Goal: Check status: Check status

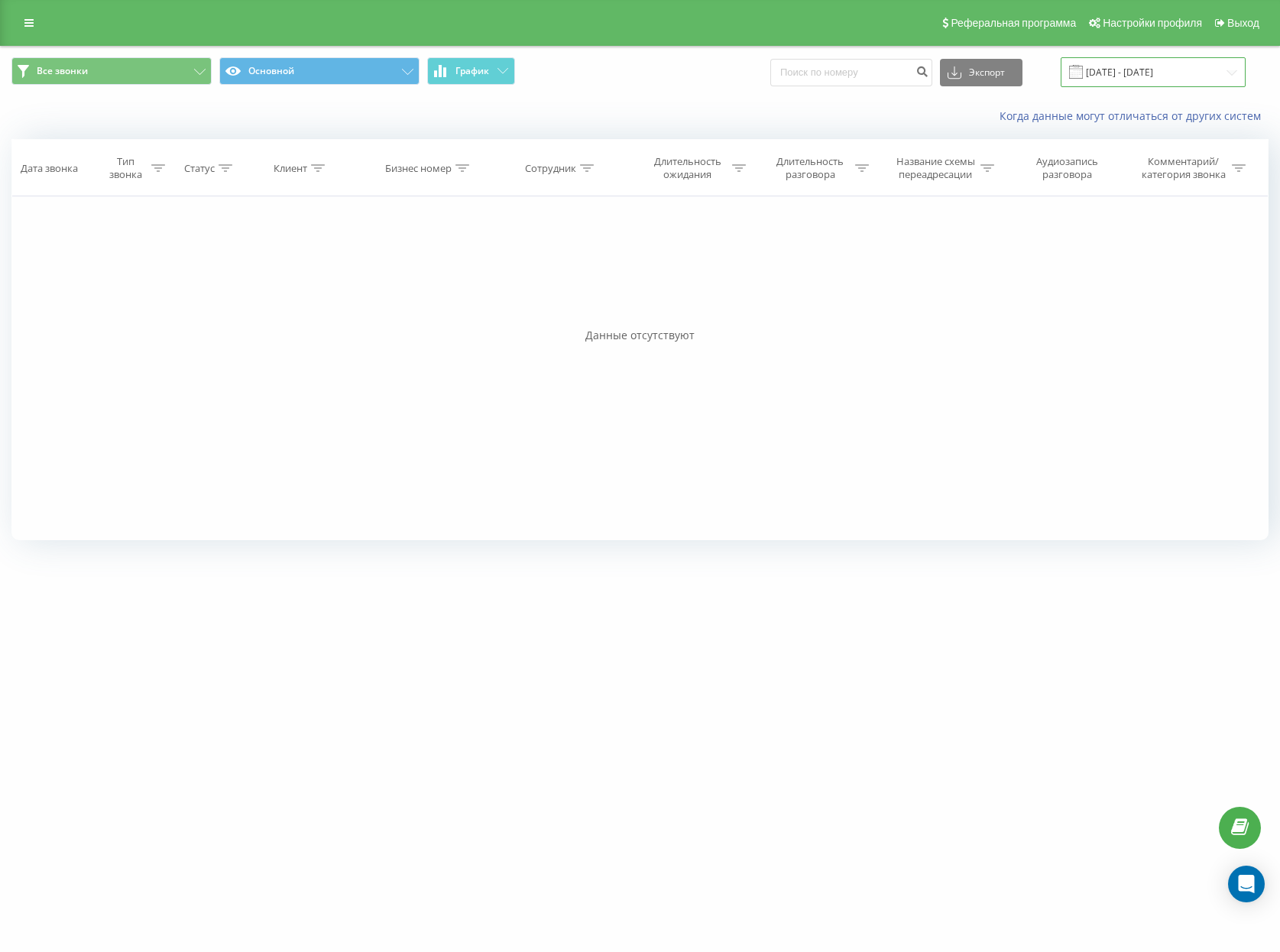
click at [1164, 79] on input "[DATE] - [DATE]" at bounding box center [1153, 72] width 185 height 30
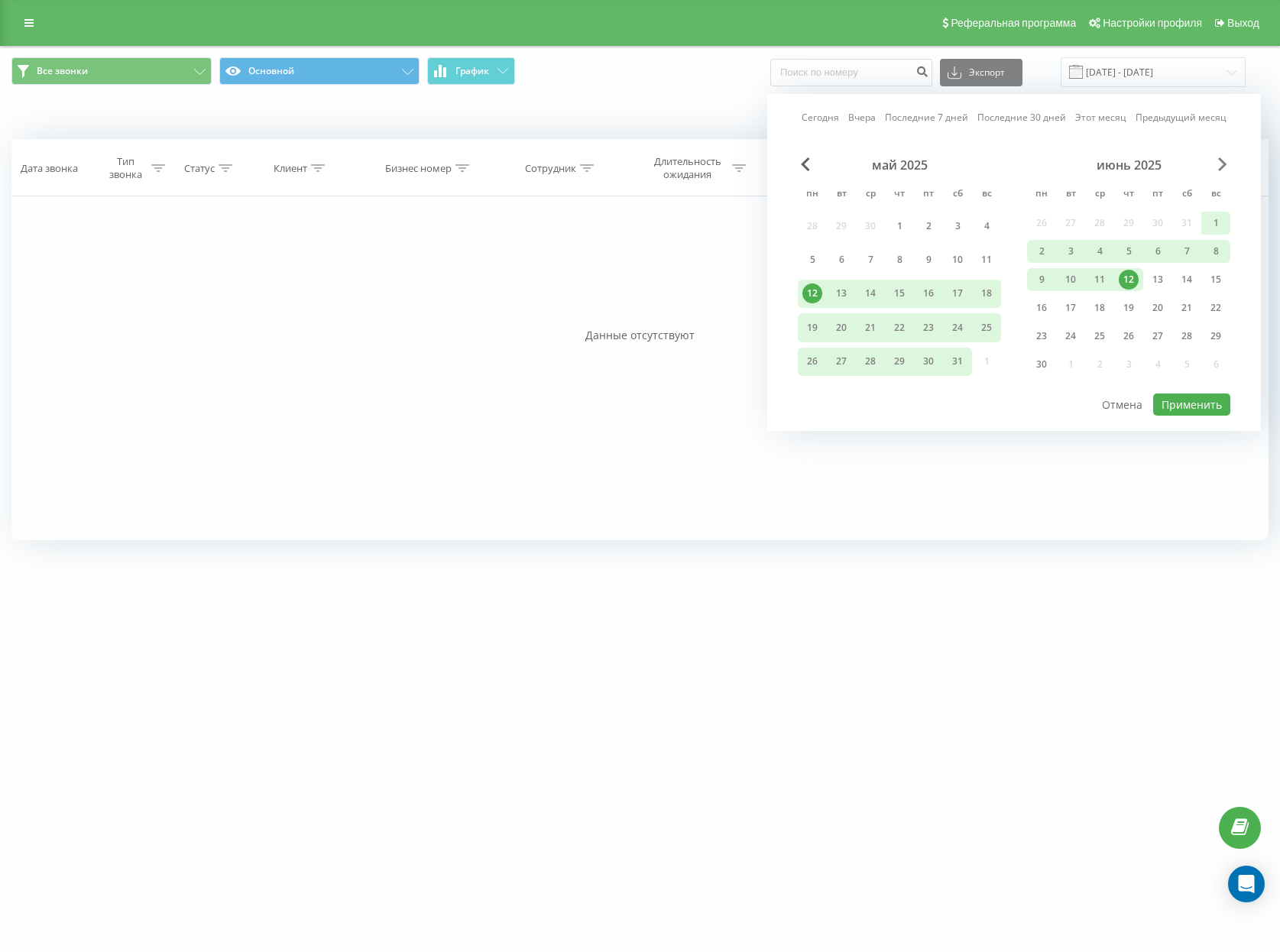
click at [1220, 164] on span "Next Month" at bounding box center [1223, 164] width 9 height 13
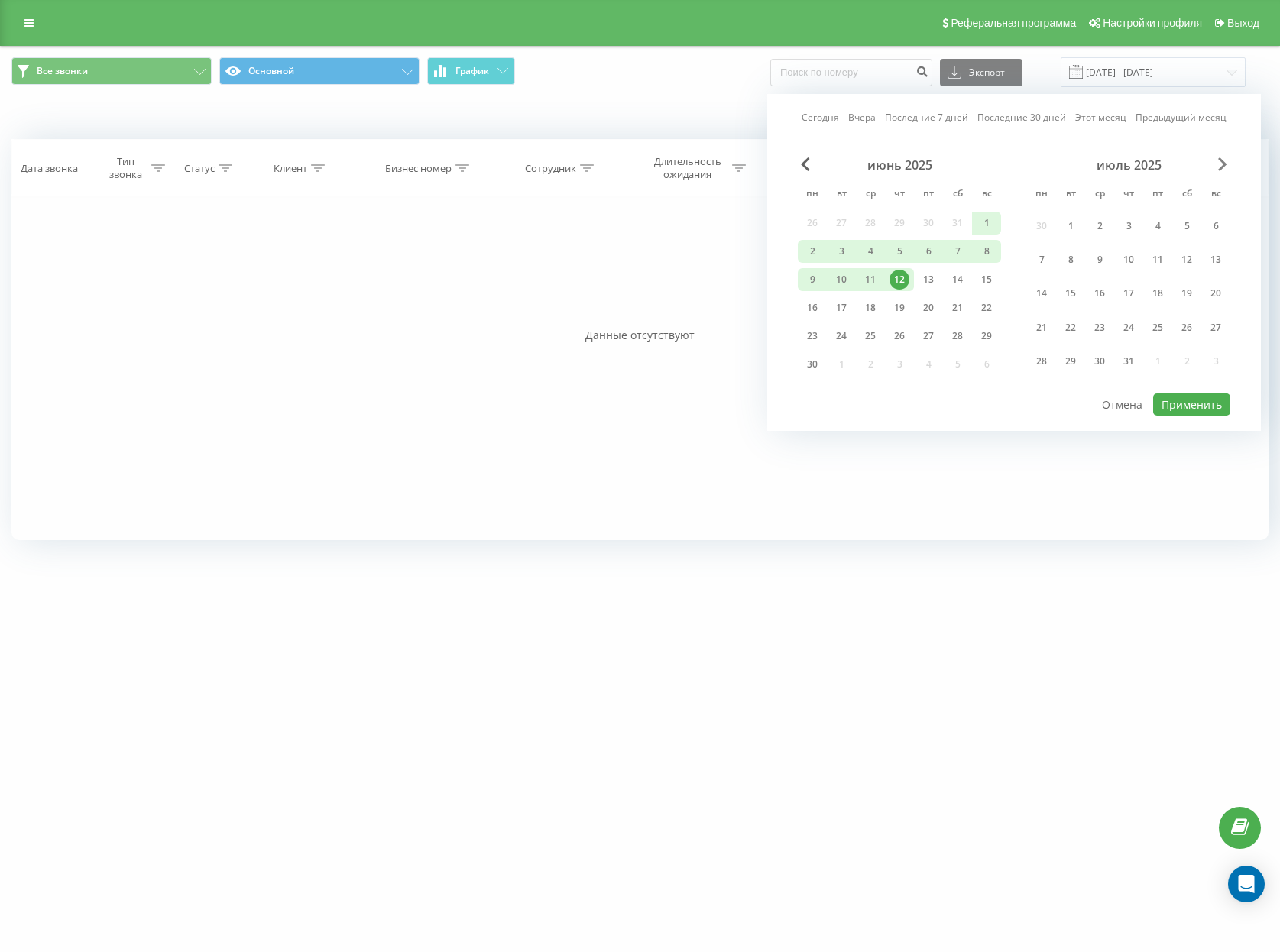
click at [1220, 164] on span "Next Month" at bounding box center [1223, 164] width 9 height 13
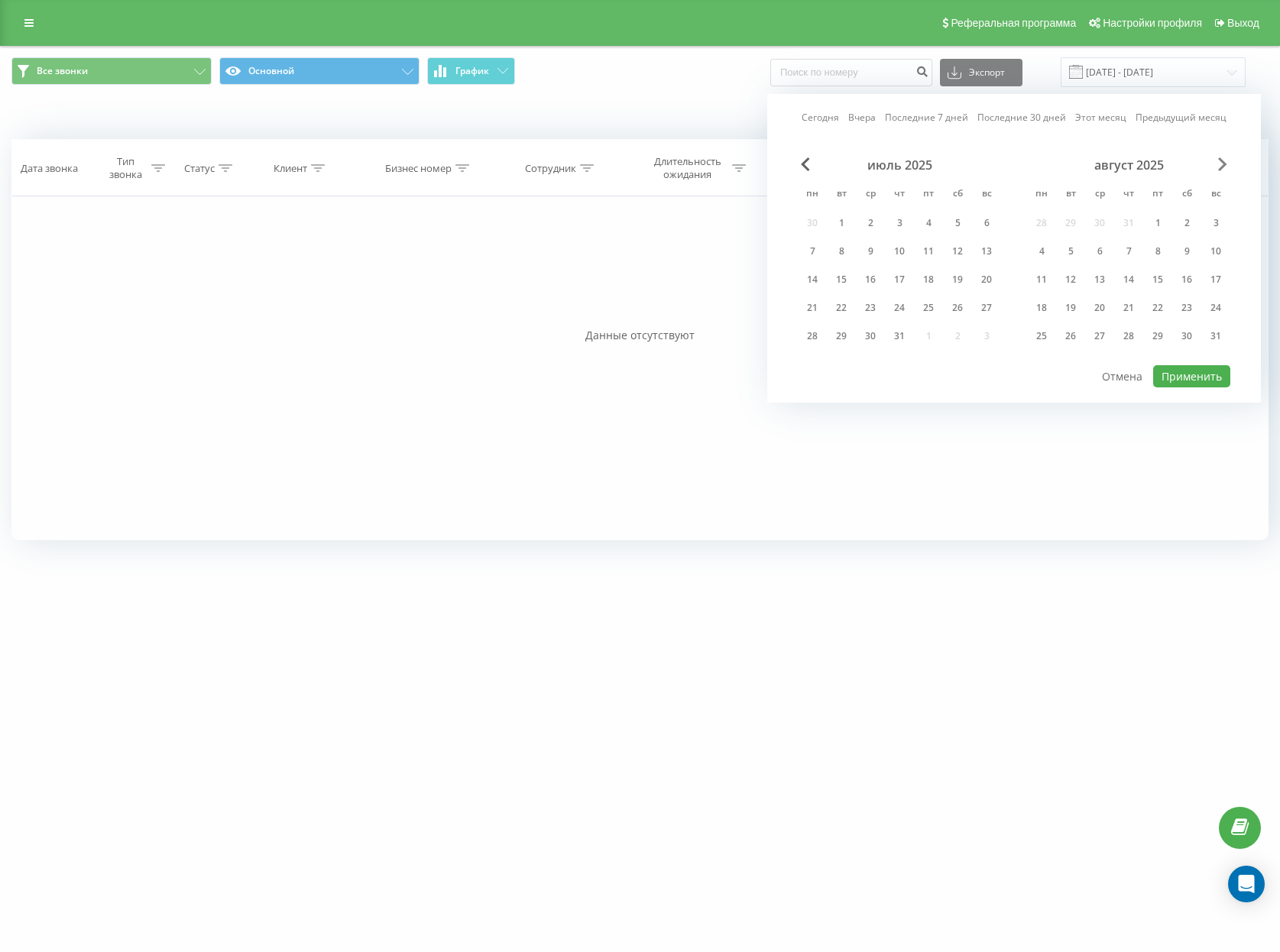
click at [1220, 164] on span "Next Month" at bounding box center [1223, 164] width 9 height 13
click at [1192, 278] on div "20" at bounding box center [1187, 279] width 20 height 20
click at [1194, 373] on button "Применить" at bounding box center [1191, 376] width 77 height 22
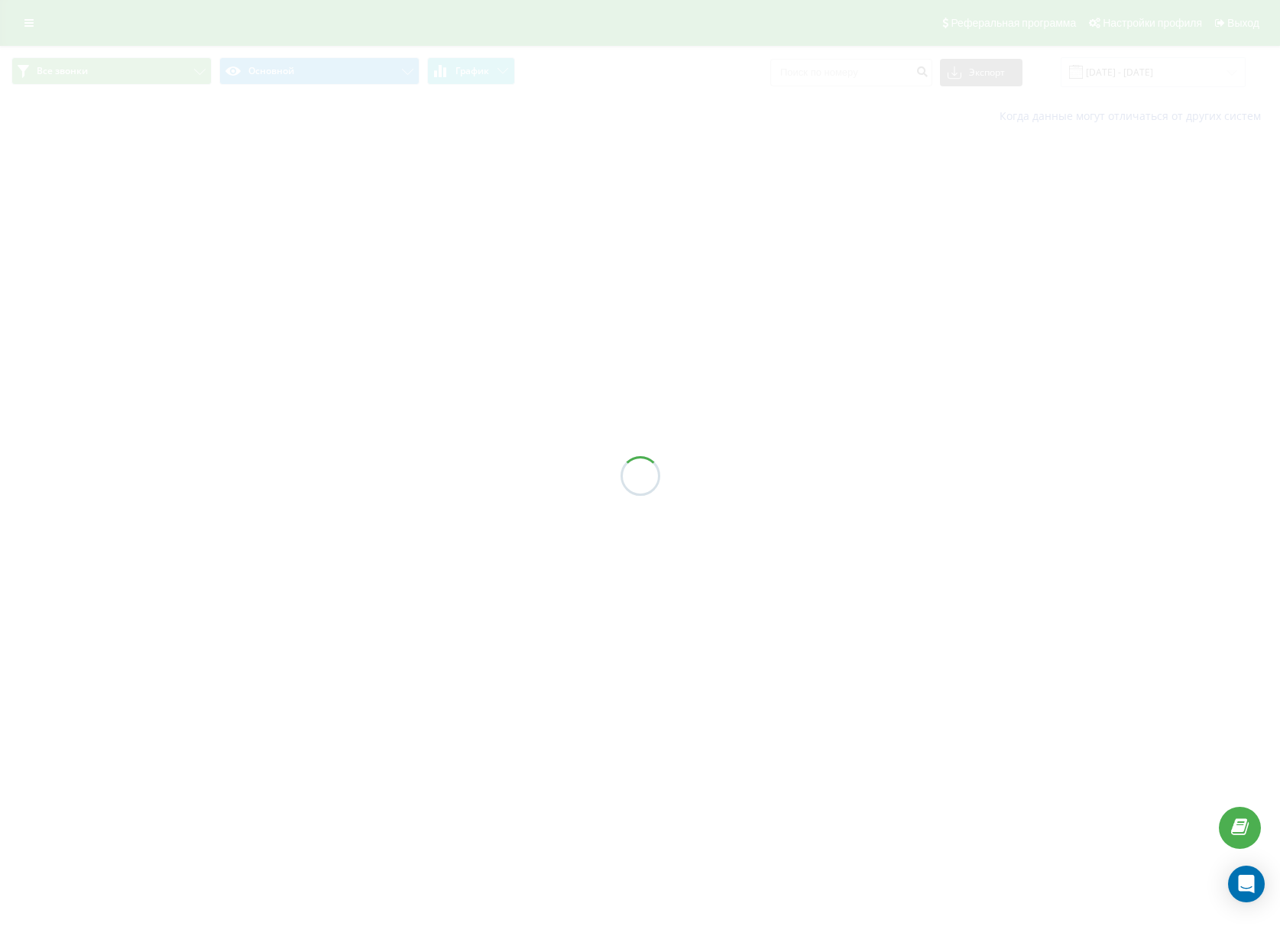
type input "[DATE] - [DATE]"
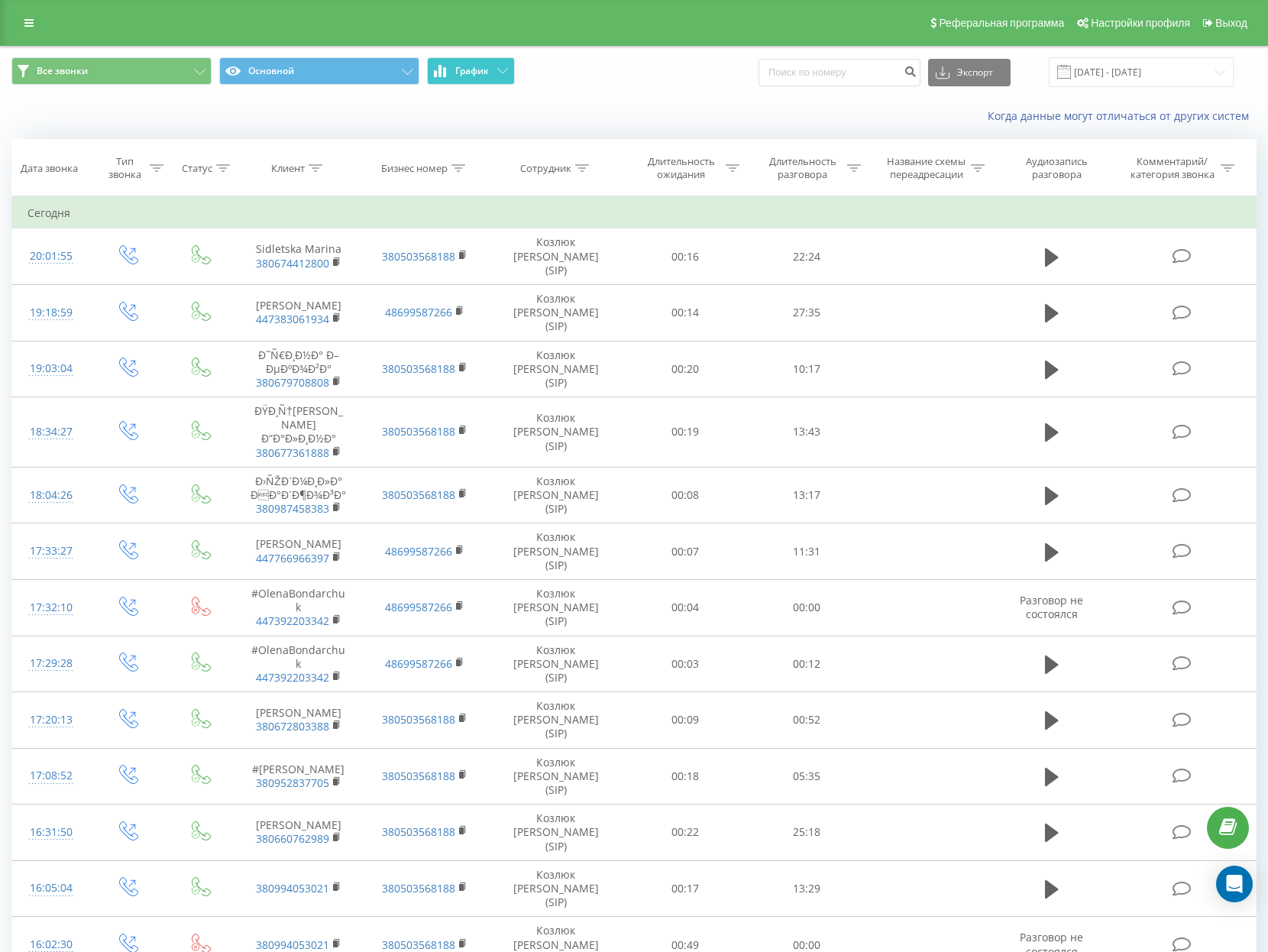
click at [508, 70] on button "График" at bounding box center [471, 71] width 88 height 28
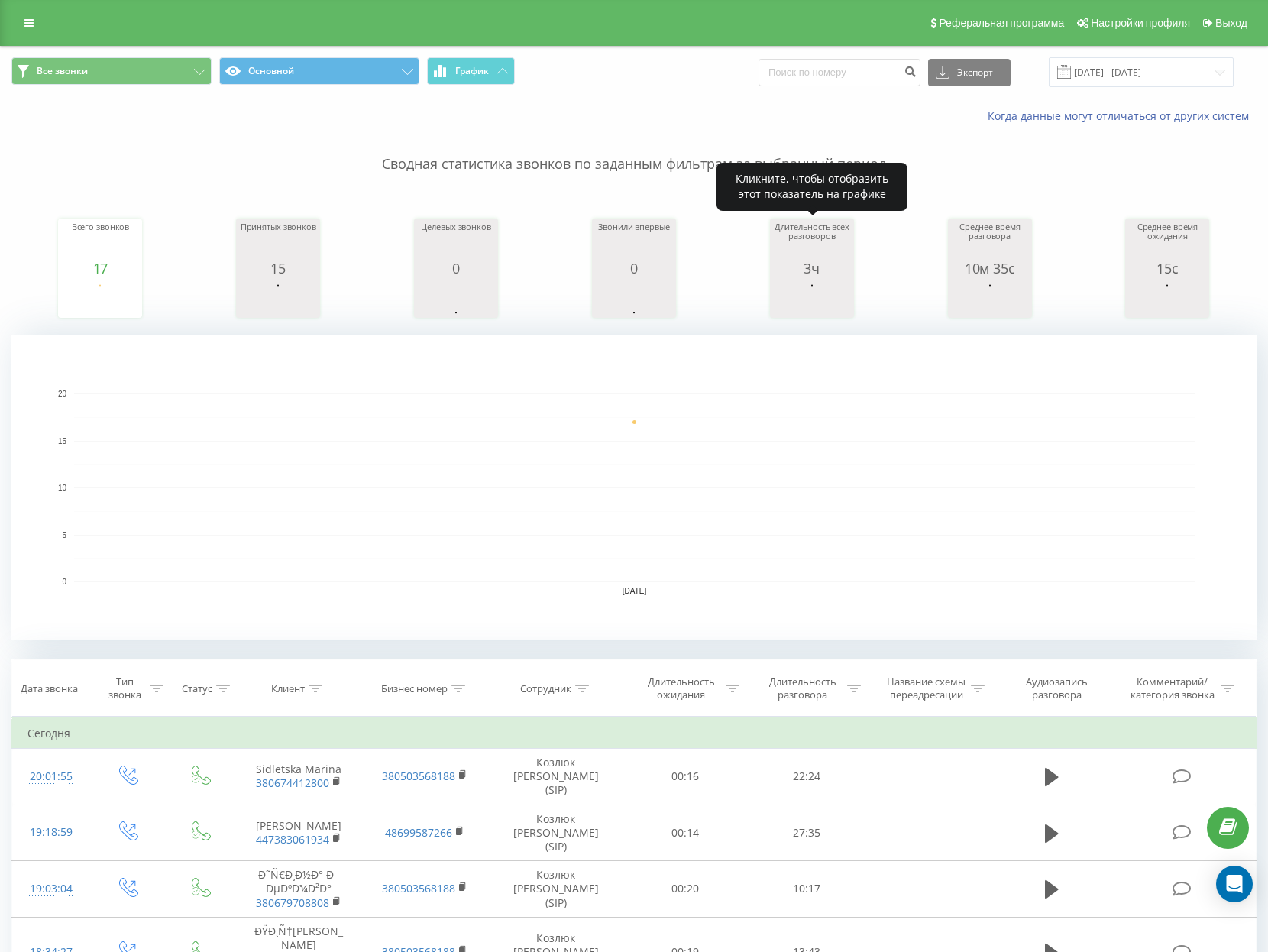
click at [813, 274] on div "3ч" at bounding box center [811, 268] width 76 height 15
